Goal: Task Accomplishment & Management: Use online tool/utility

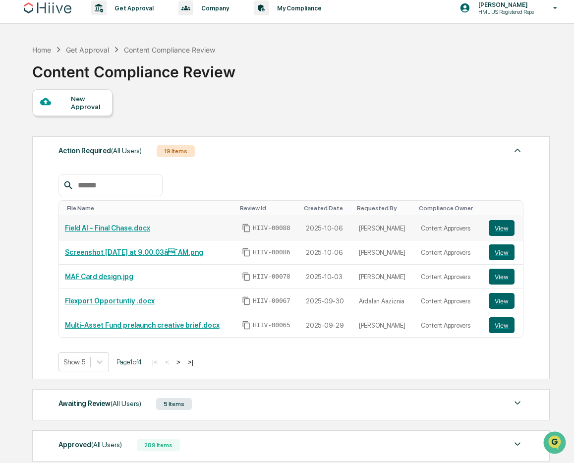
scroll to position [16, 0]
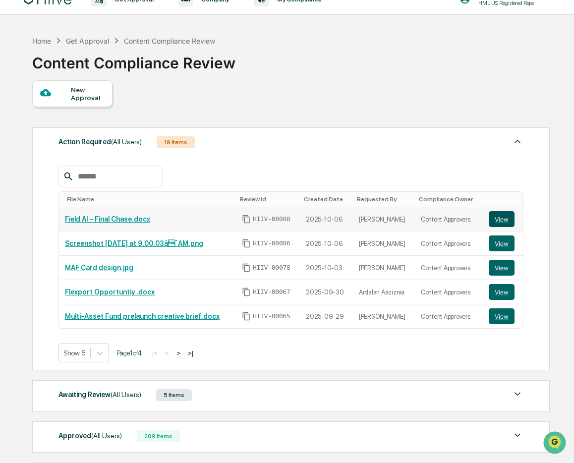
click at [502, 217] on button "View" at bounding box center [501, 219] width 26 height 16
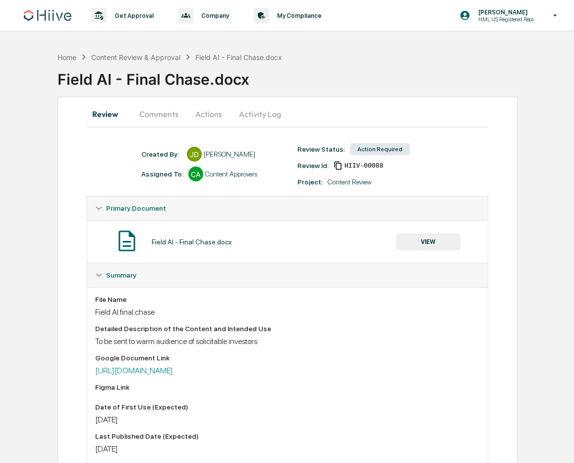
click at [166, 109] on button "Comments" at bounding box center [158, 114] width 55 height 24
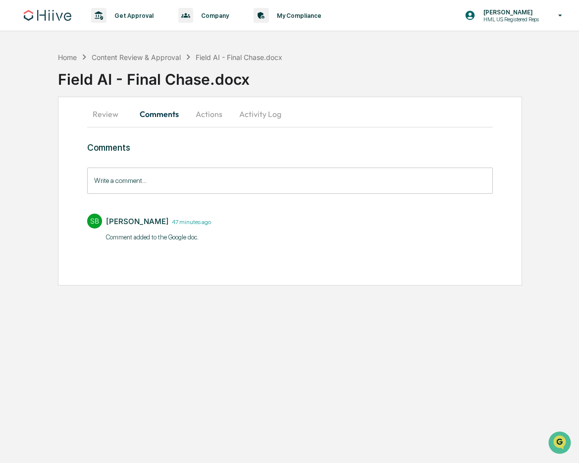
click at [203, 110] on button "Actions" at bounding box center [209, 114] width 45 height 24
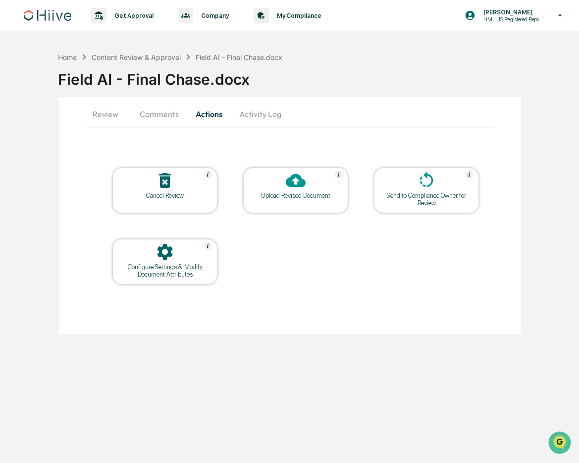
click at [296, 206] on div "Upload Revised Document" at bounding box center [295, 190] width 105 height 46
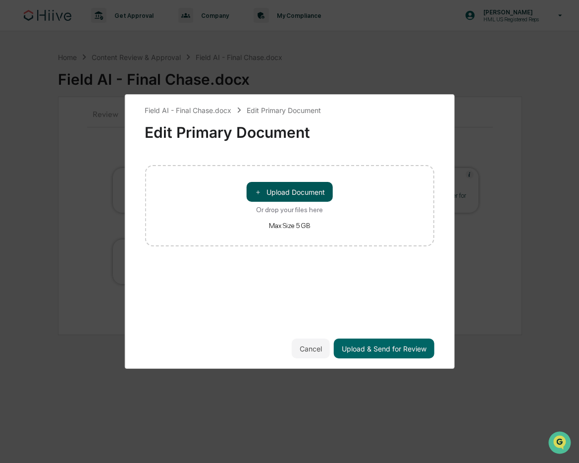
click at [279, 200] on button "＋ Upload Document" at bounding box center [290, 192] width 86 height 20
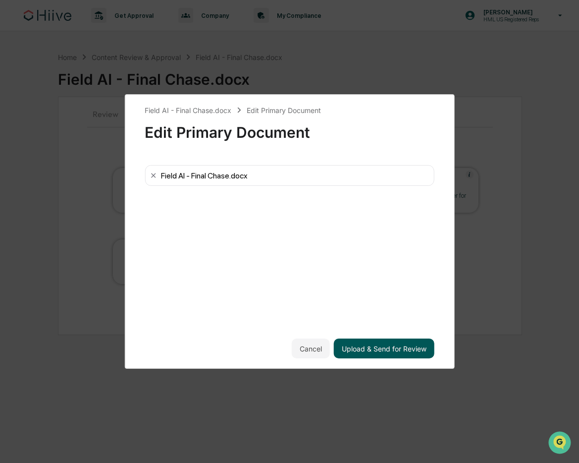
click at [381, 351] on button "Upload & Send for Review" at bounding box center [384, 348] width 101 height 20
